Goal: Task Accomplishment & Management: Manage account settings

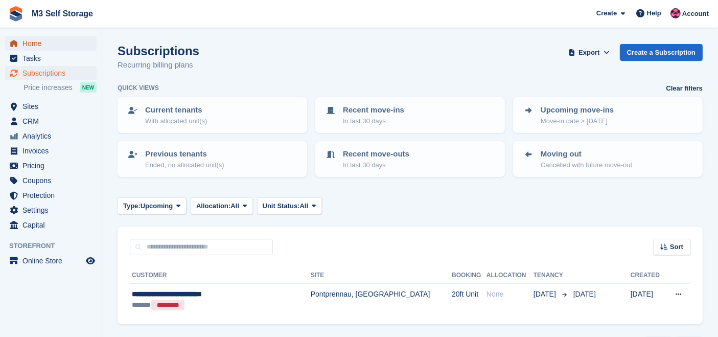
click at [60, 43] on span "Home" at bounding box center [53, 43] width 61 height 14
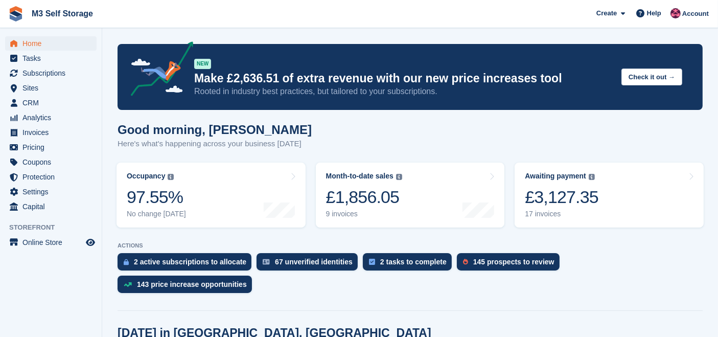
click at [603, 195] on link "Awaiting payment The total outstanding balance on all open invoices. £3,127.35 …" at bounding box center [609, 195] width 189 height 65
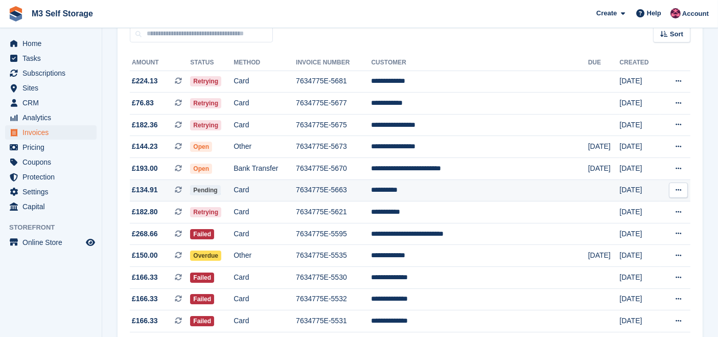
scroll to position [84, 0]
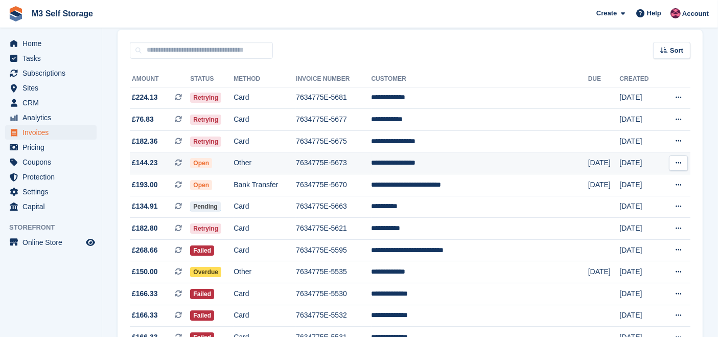
click at [460, 164] on td "**********" at bounding box center [480, 163] width 217 height 22
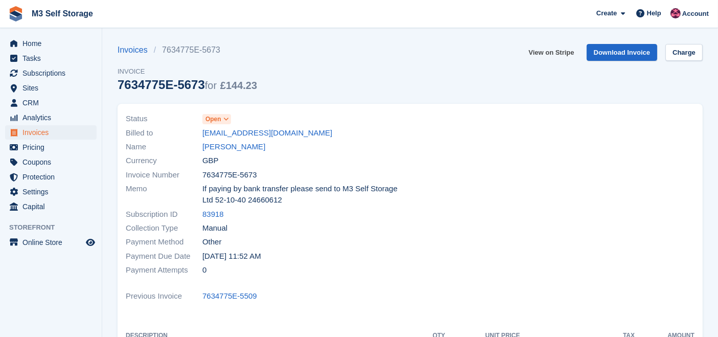
click at [556, 53] on link "View on Stripe" at bounding box center [552, 52] width 54 height 17
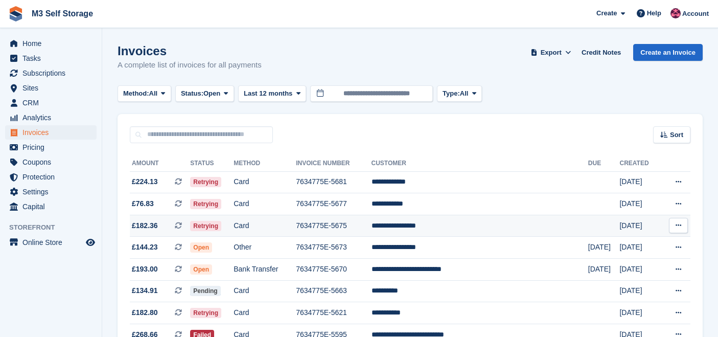
scroll to position [84, 0]
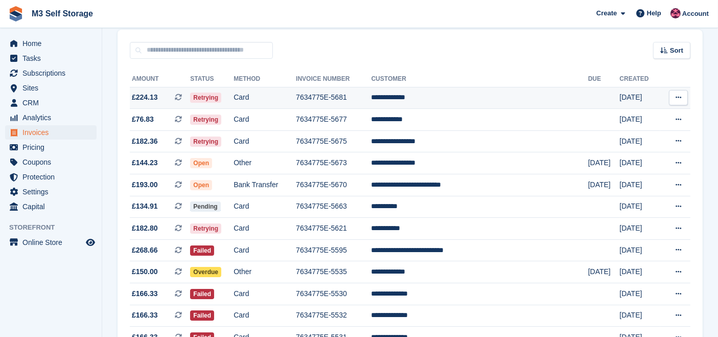
click at [458, 96] on td "**********" at bounding box center [480, 98] width 217 height 22
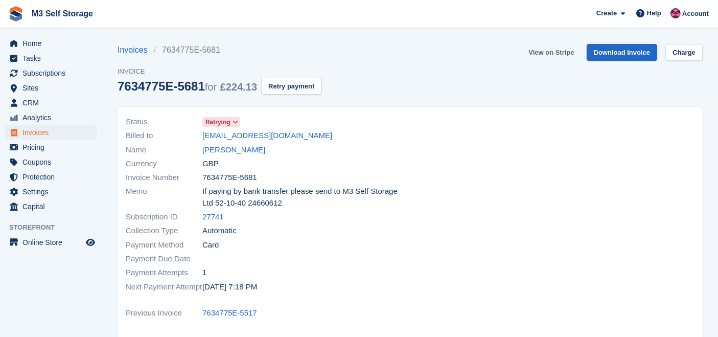
click at [553, 53] on link "View on Stripe" at bounding box center [552, 52] width 54 height 17
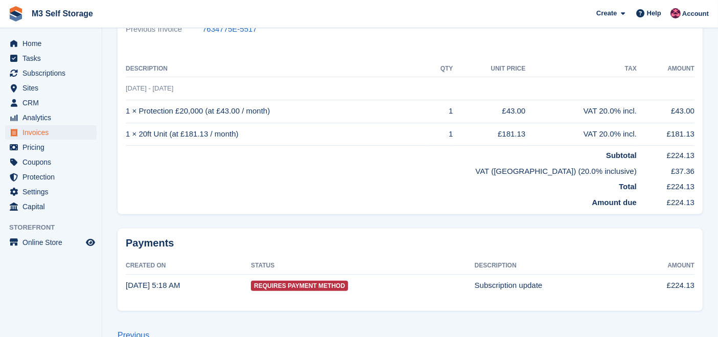
scroll to position [114, 0]
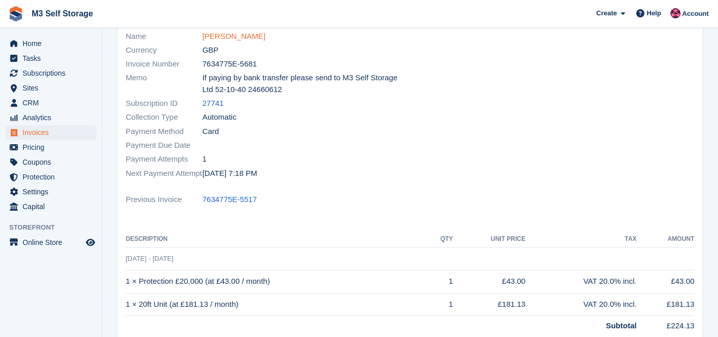
click at [238, 38] on link "Lauren Pearce" at bounding box center [234, 37] width 63 height 12
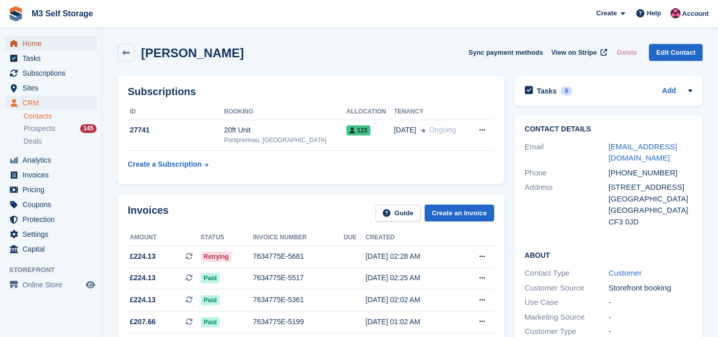
click at [46, 47] on span "Home" at bounding box center [53, 43] width 61 height 14
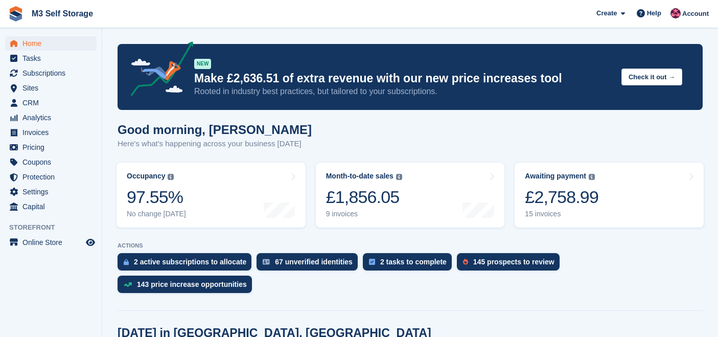
click at [566, 203] on div "£2,758.99" at bounding box center [562, 197] width 74 height 21
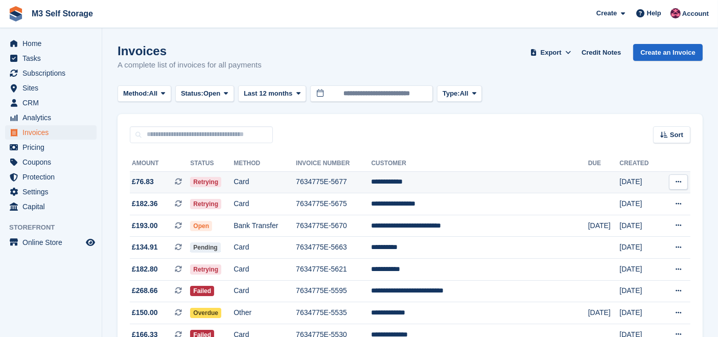
scroll to position [57, 0]
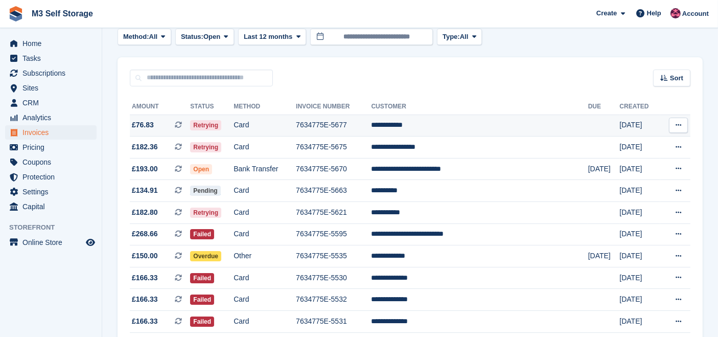
click at [457, 126] on td "**********" at bounding box center [480, 126] width 217 height 22
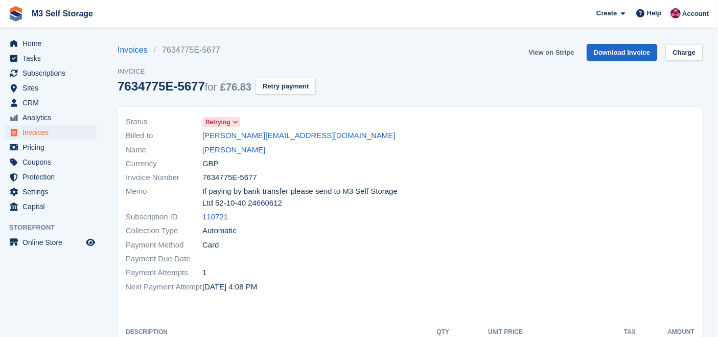
click at [546, 53] on link "View on Stripe" at bounding box center [552, 52] width 54 height 17
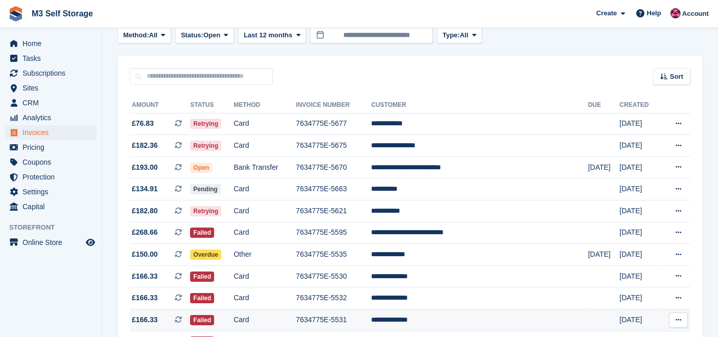
scroll to position [41, 0]
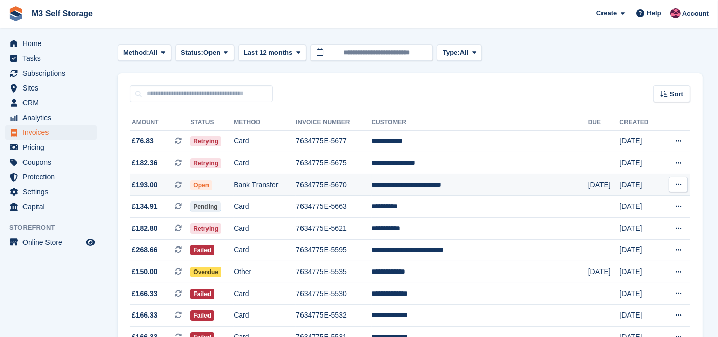
click at [461, 188] on td "**********" at bounding box center [480, 185] width 217 height 22
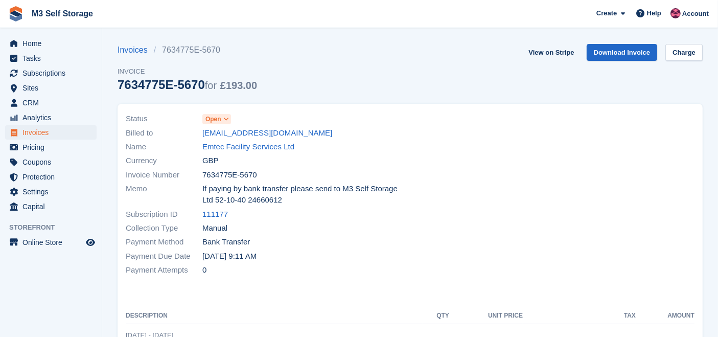
click at [220, 116] on span "Open" at bounding box center [214, 119] width 16 height 9
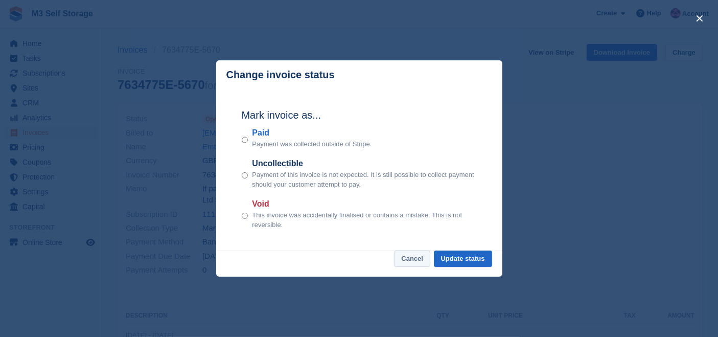
click at [426, 260] on button "Cancel" at bounding box center [412, 259] width 36 height 17
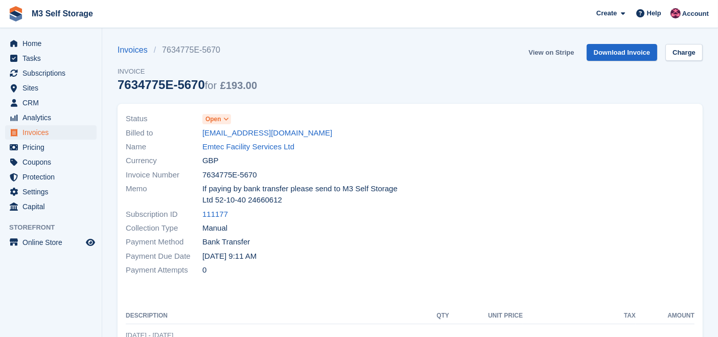
click at [548, 48] on link "View on Stripe" at bounding box center [552, 52] width 54 height 17
click at [230, 118] on span at bounding box center [226, 119] width 8 height 8
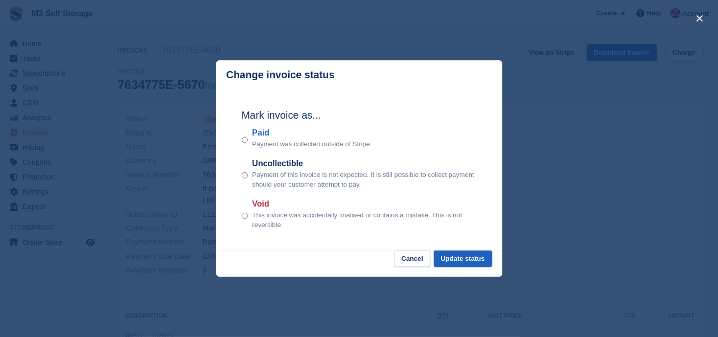
click at [466, 257] on button "Update status" at bounding box center [463, 259] width 58 height 17
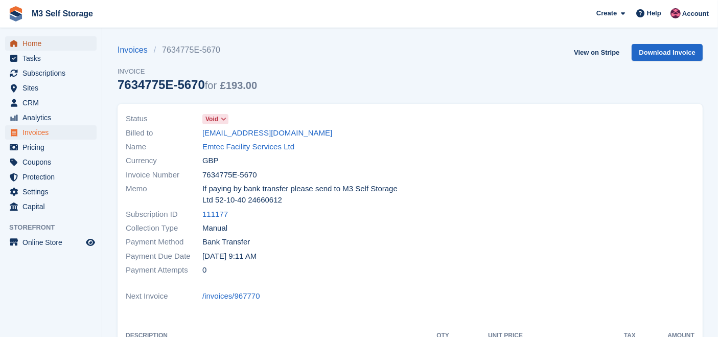
click at [27, 47] on span "Home" at bounding box center [53, 43] width 61 height 14
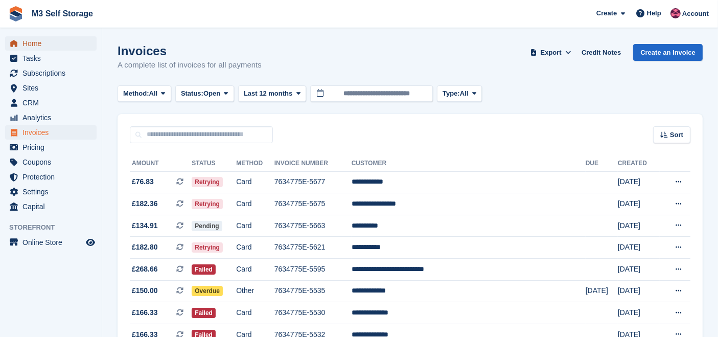
click at [24, 46] on span "Home" at bounding box center [53, 43] width 61 height 14
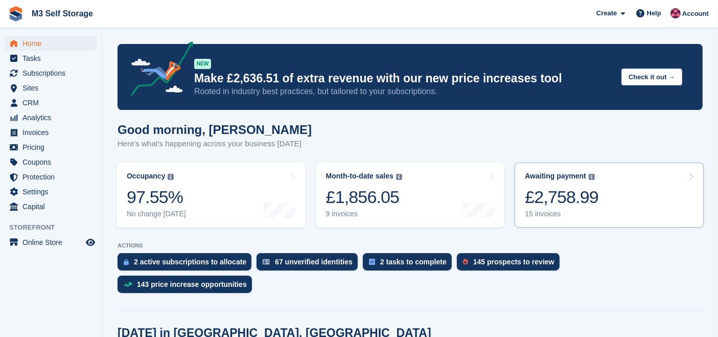
click at [585, 204] on div "£2,758.99" at bounding box center [562, 197] width 74 height 21
